Goal: Task Accomplishment & Management: Manage account settings

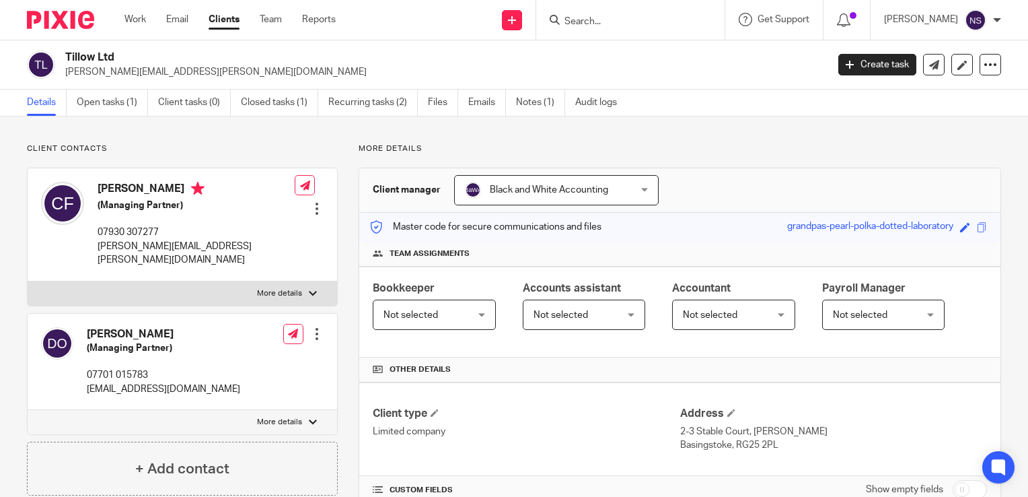
click at [59, 11] on img at bounding box center [60, 20] width 67 height 18
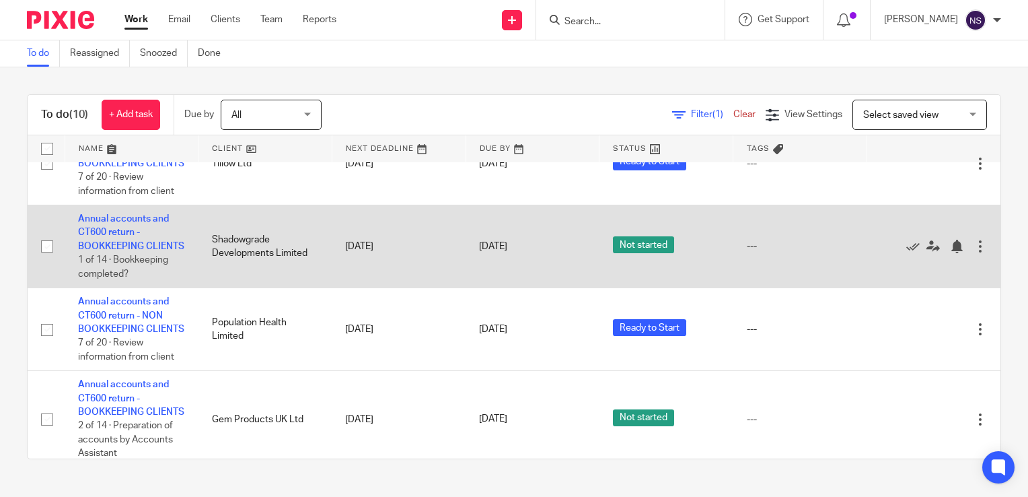
scroll to position [538, 0]
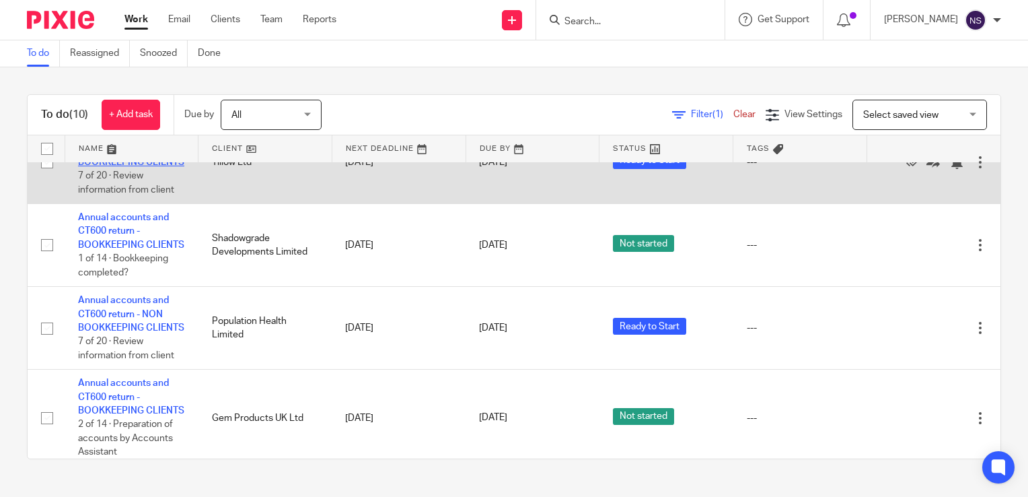
click at [129, 167] on link "Annual accounts and CT600 return - NON BOOKKEEPING CLIENTS" at bounding box center [131, 148] width 106 height 37
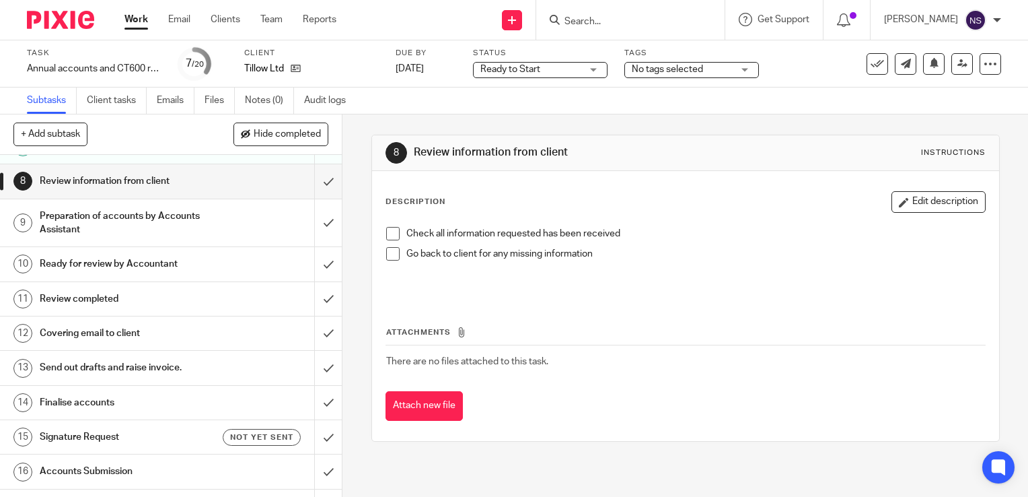
scroll to position [269, 0]
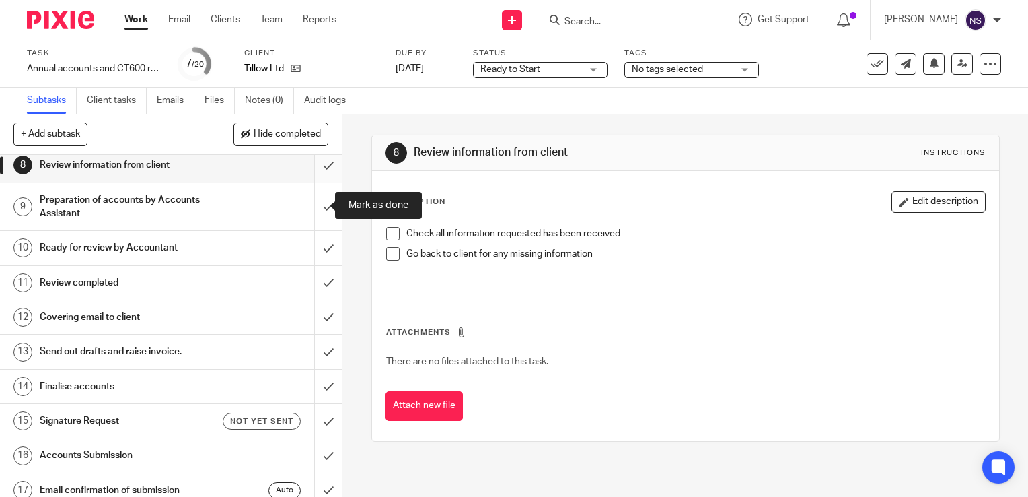
click at [310, 182] on input "submit" at bounding box center [171, 165] width 342 height 34
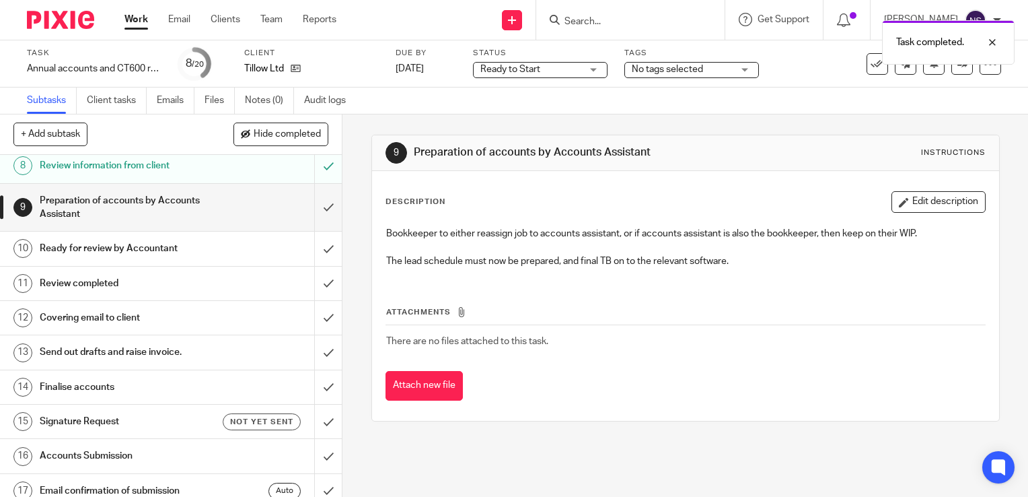
scroll to position [269, 0]
click at [314, 231] on input "submit" at bounding box center [171, 207] width 342 height 48
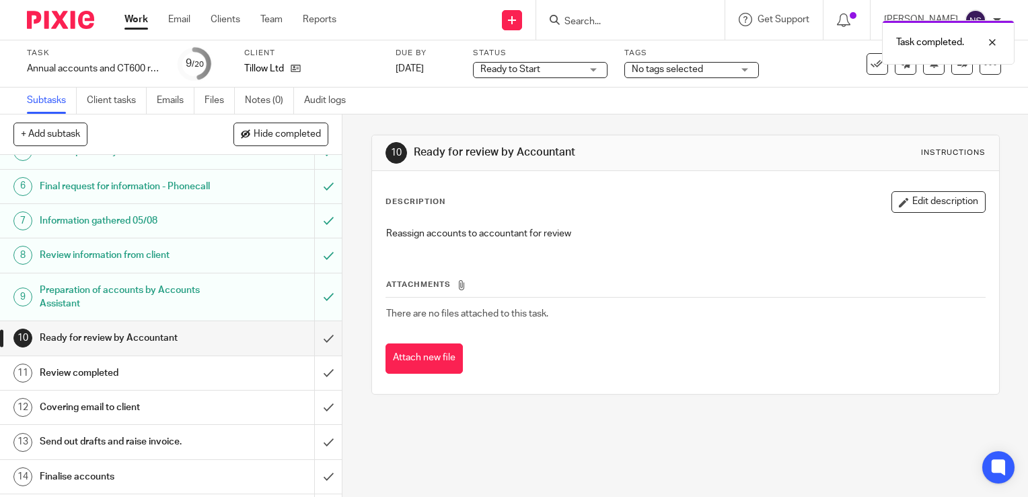
scroll to position [269, 0]
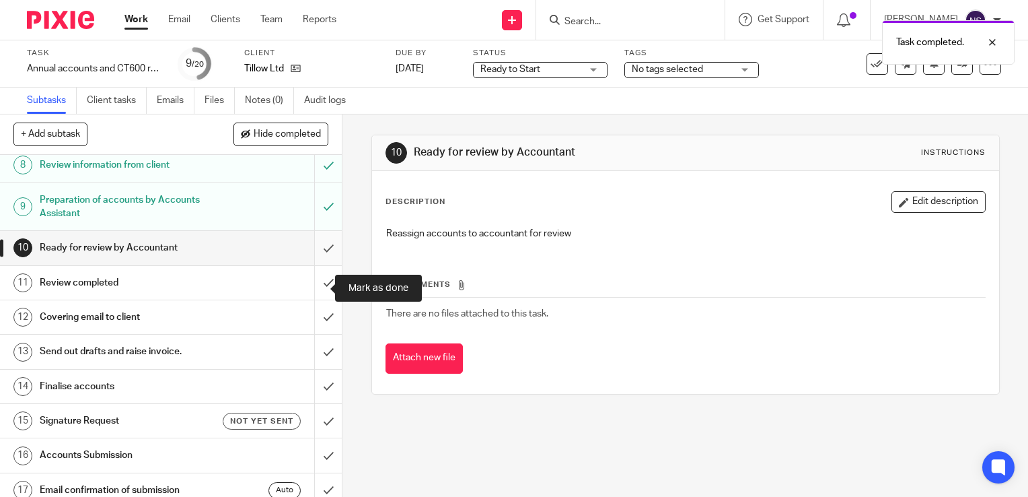
click at [312, 264] on input "submit" at bounding box center [171, 248] width 342 height 34
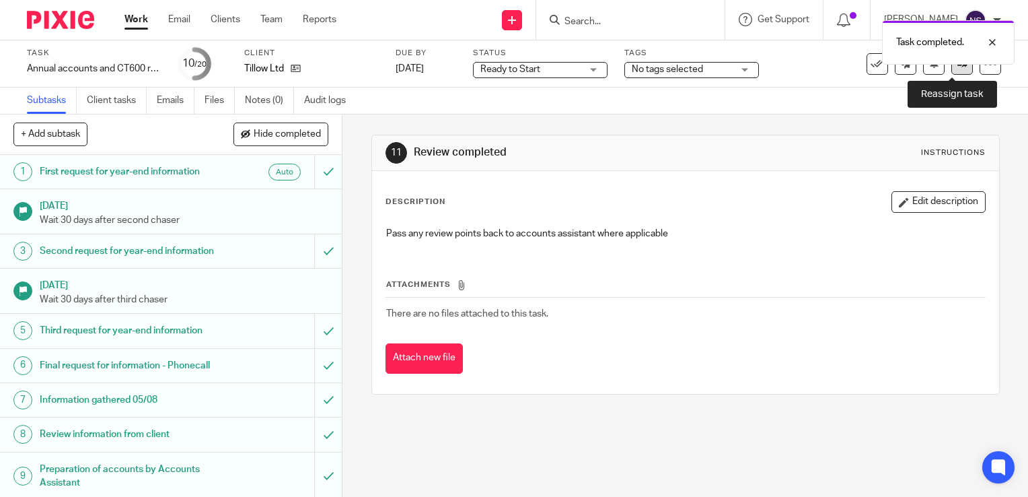
click at [954, 69] on link at bounding box center [963, 64] width 22 height 22
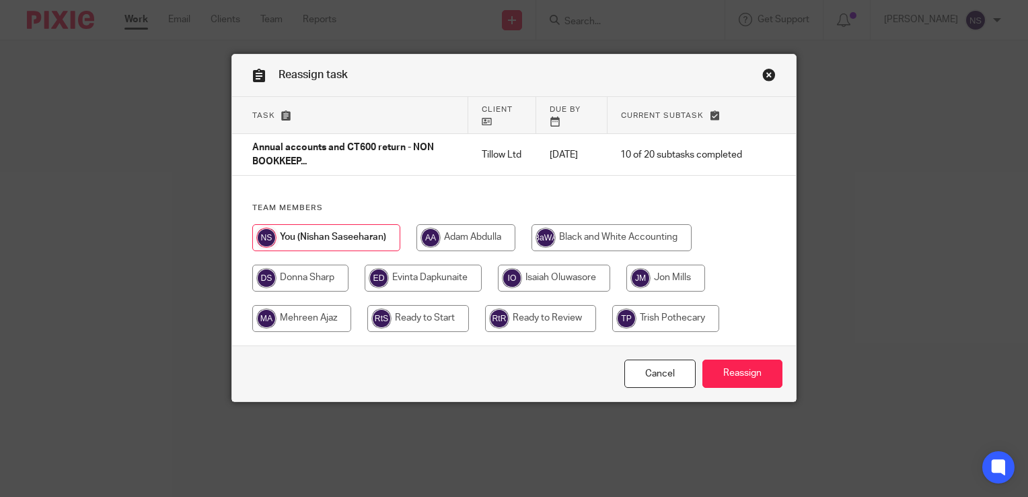
click at [548, 316] on input "radio" at bounding box center [540, 318] width 111 height 27
radio input "true"
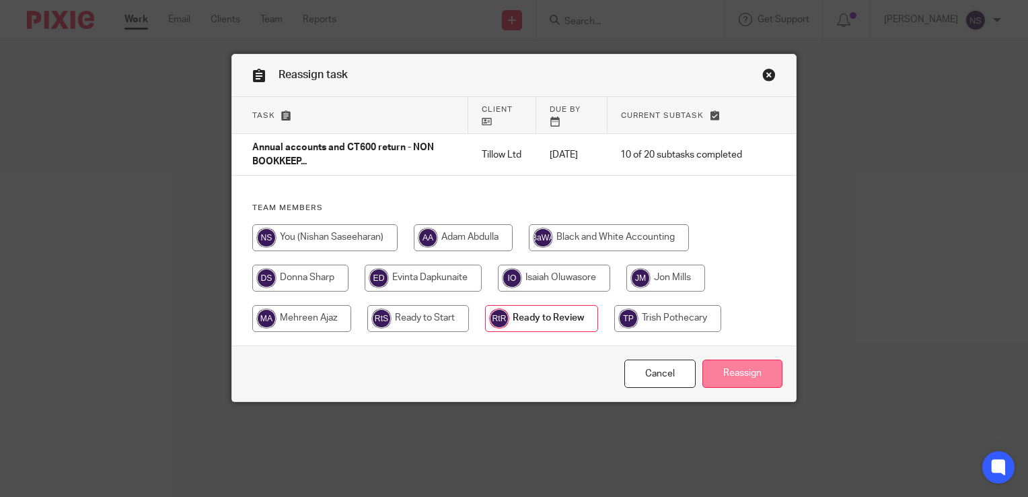
click at [721, 375] on input "Reassign" at bounding box center [743, 373] width 80 height 29
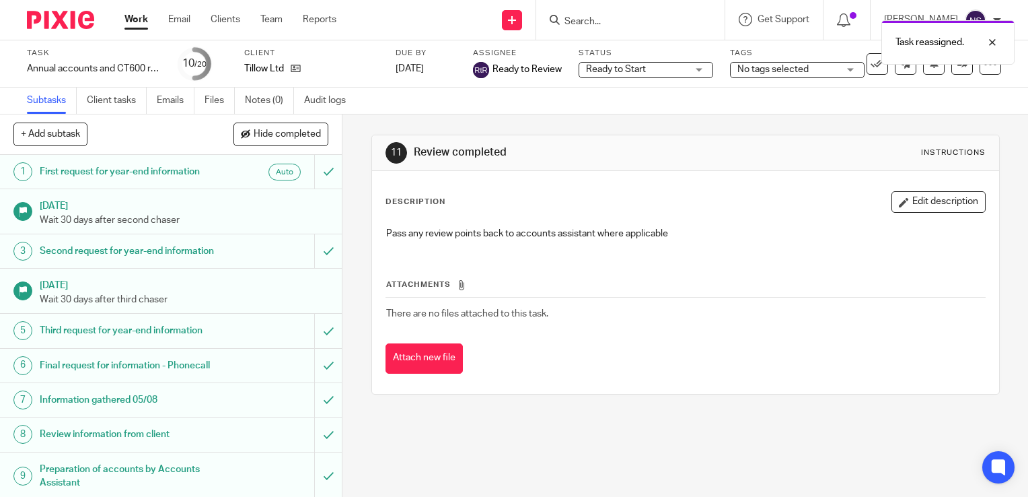
click at [75, 15] on img at bounding box center [60, 20] width 67 height 18
